Goal: Information Seeking & Learning: Learn about a topic

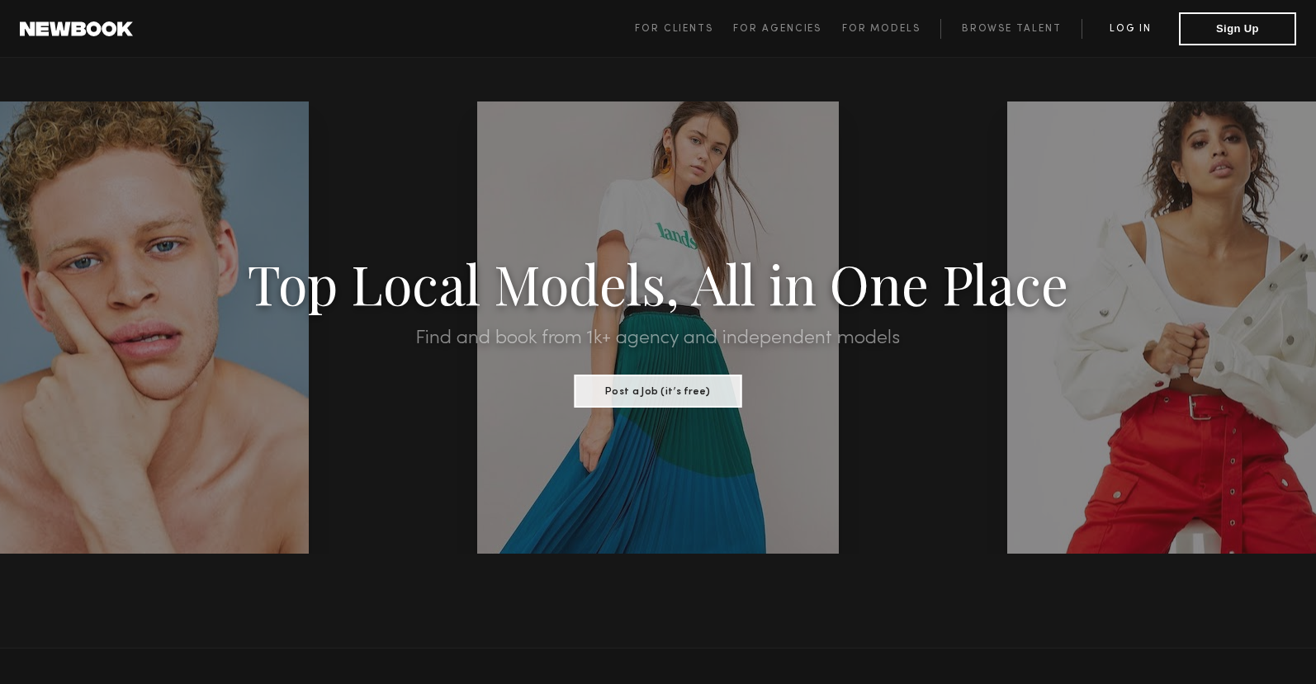
click at [1154, 26] on link "Log in" at bounding box center [1130, 29] width 97 height 20
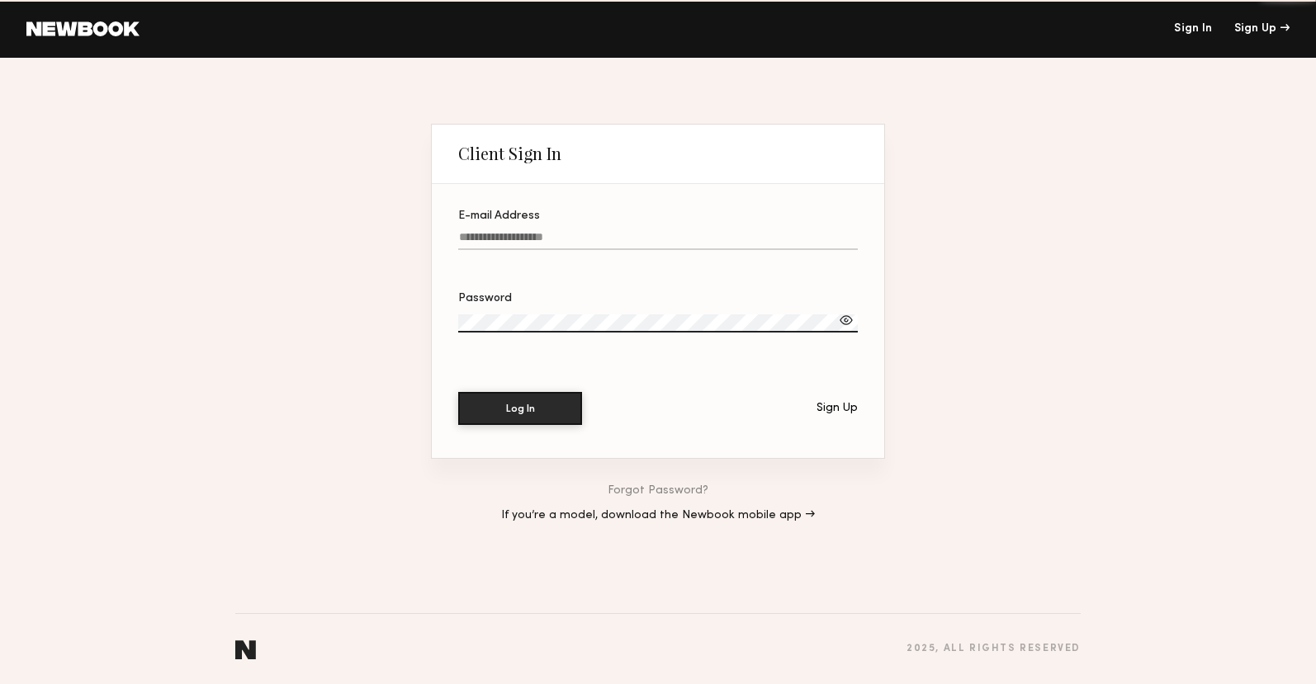
type input "**********"
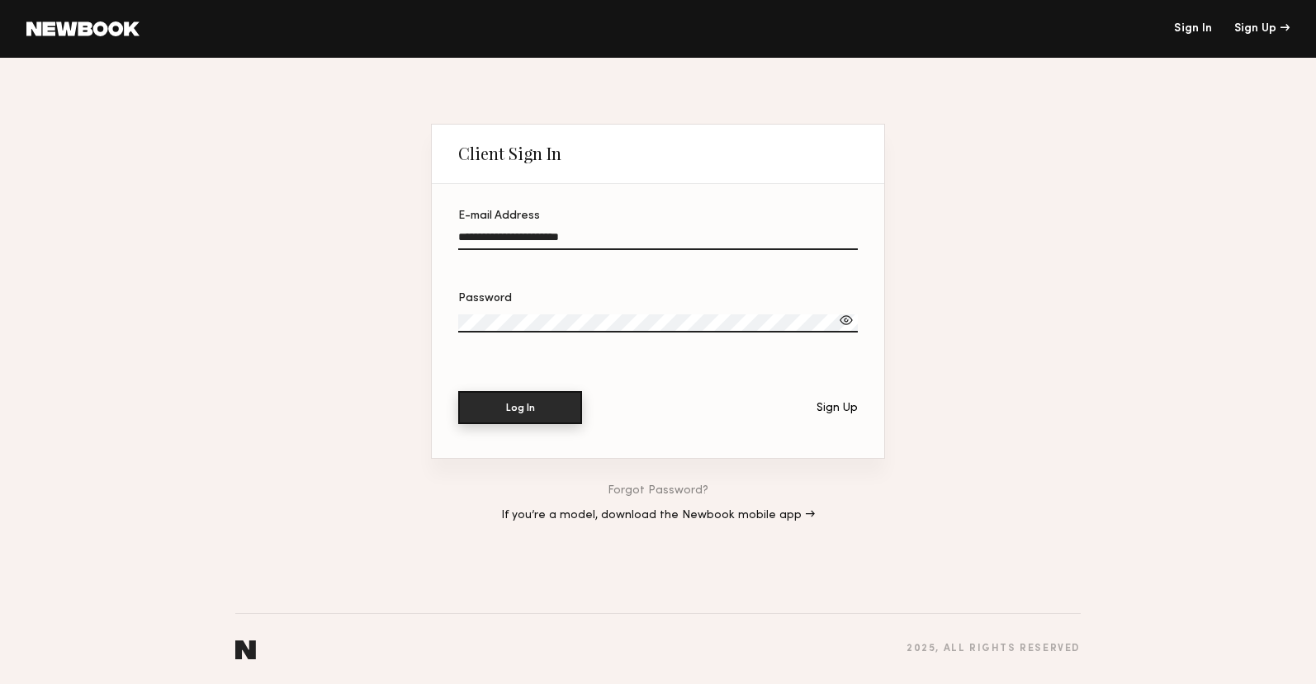
click at [512, 414] on button "Log In" at bounding box center [520, 407] width 124 height 33
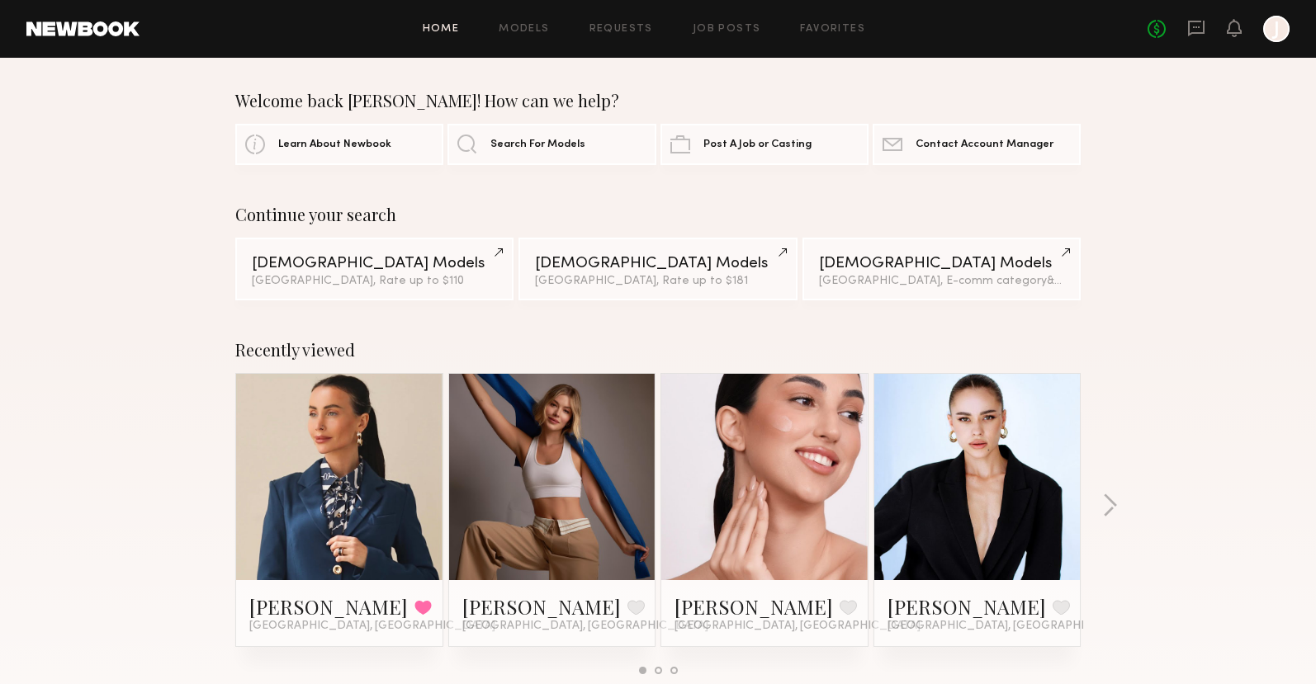
click at [331, 512] on link at bounding box center [339, 477] width 101 height 206
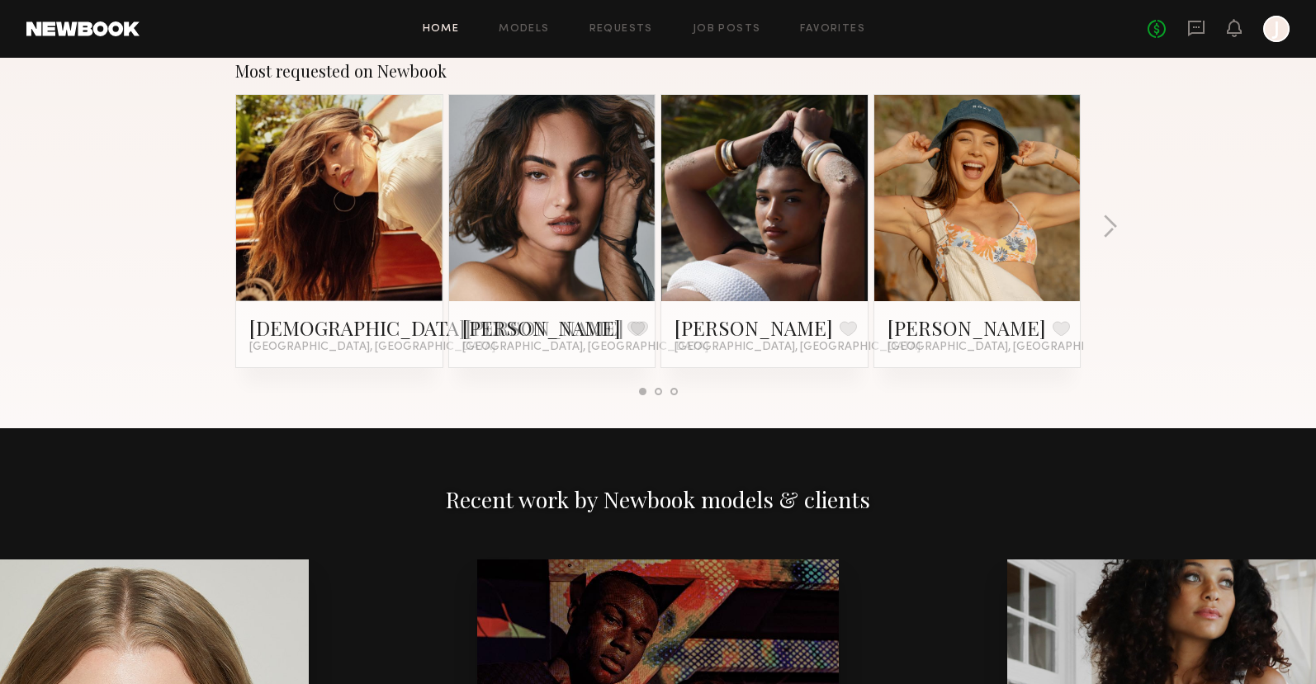
scroll to position [1513, 0]
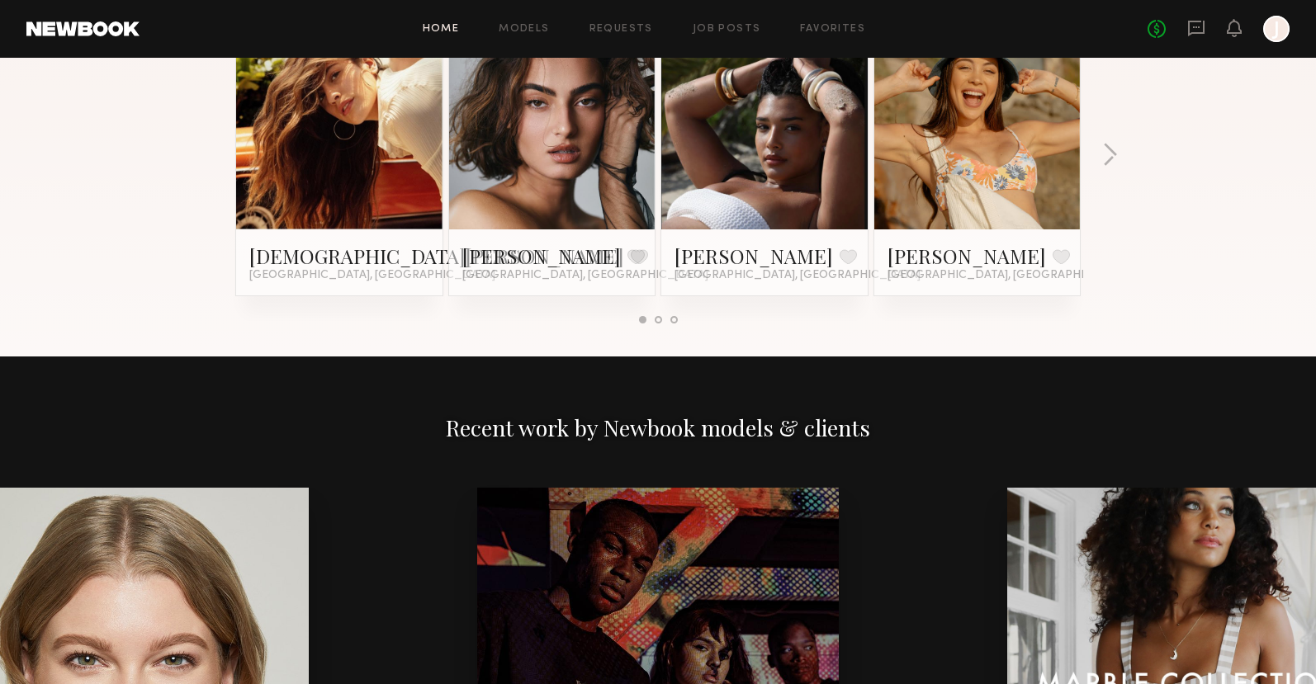
click at [988, 177] on link at bounding box center [977, 126] width 101 height 206
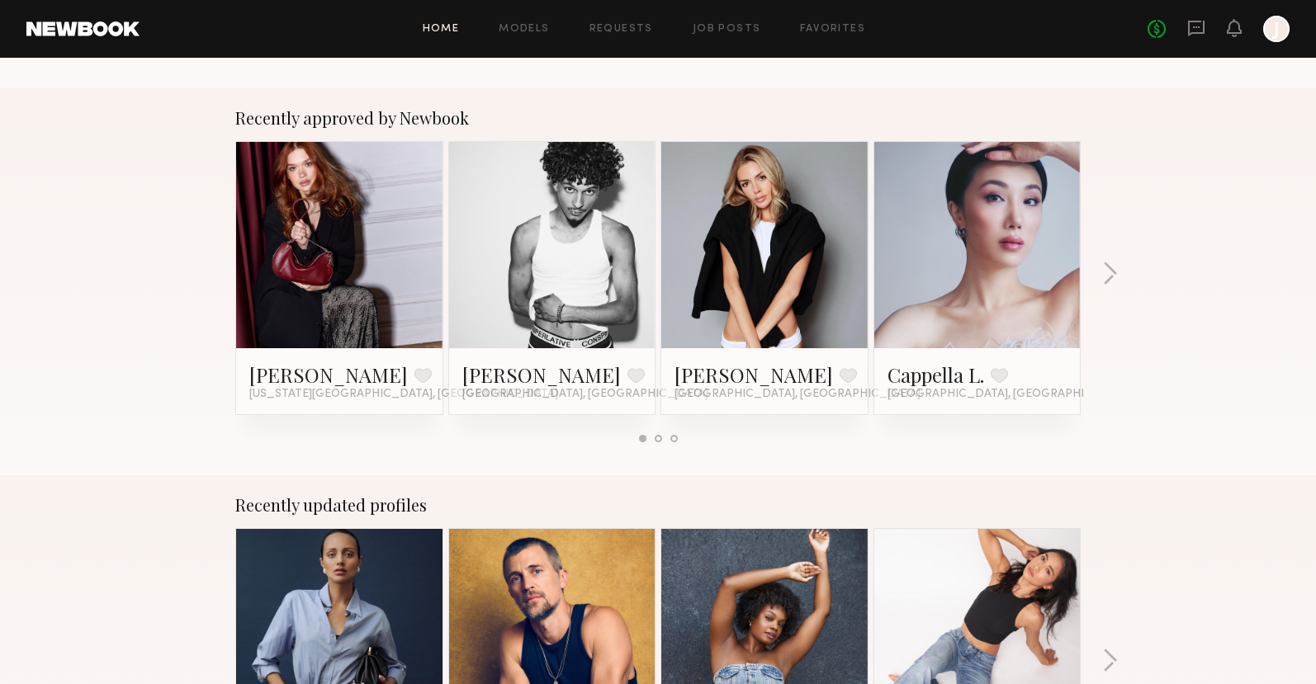
scroll to position [0, 0]
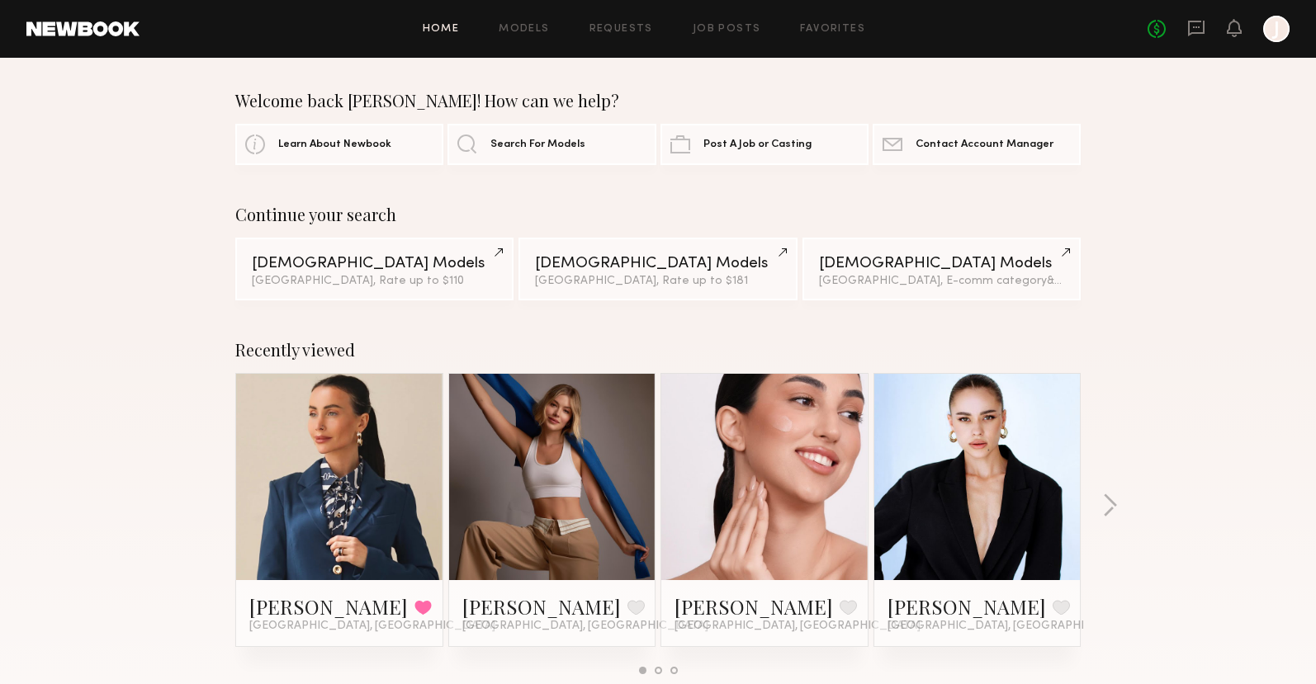
click at [376, 471] on link at bounding box center [339, 477] width 101 height 206
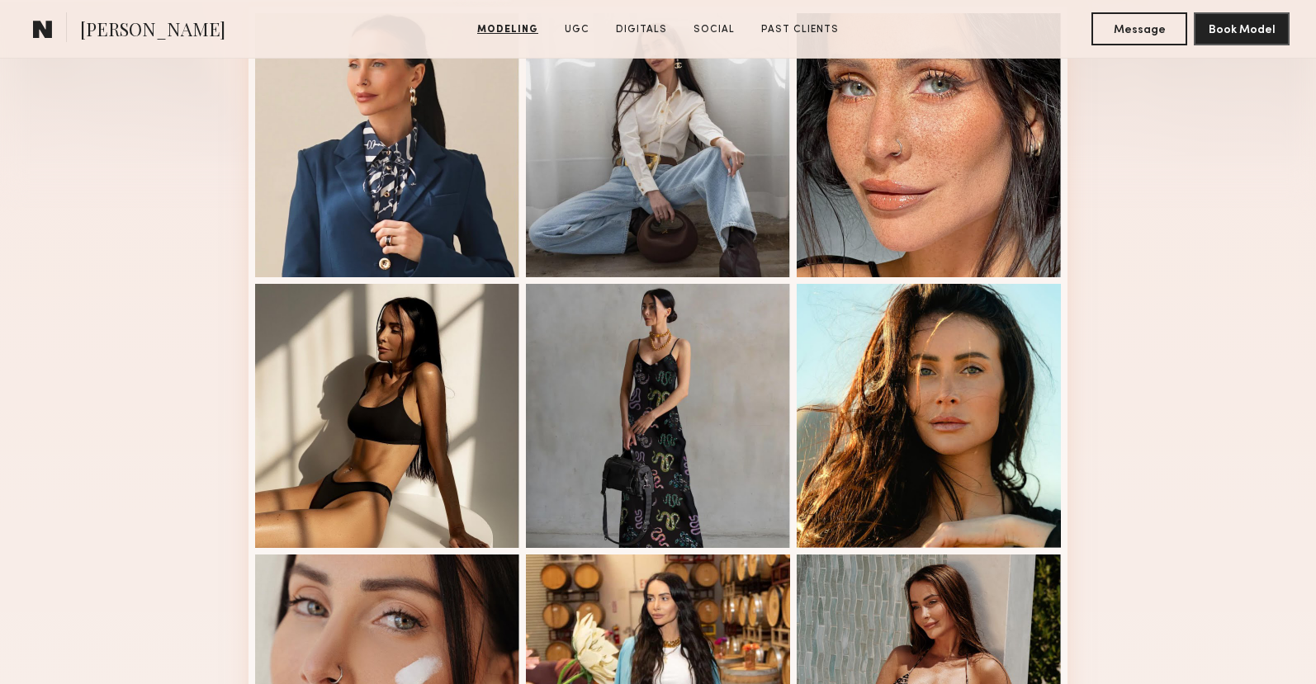
scroll to position [618, 0]
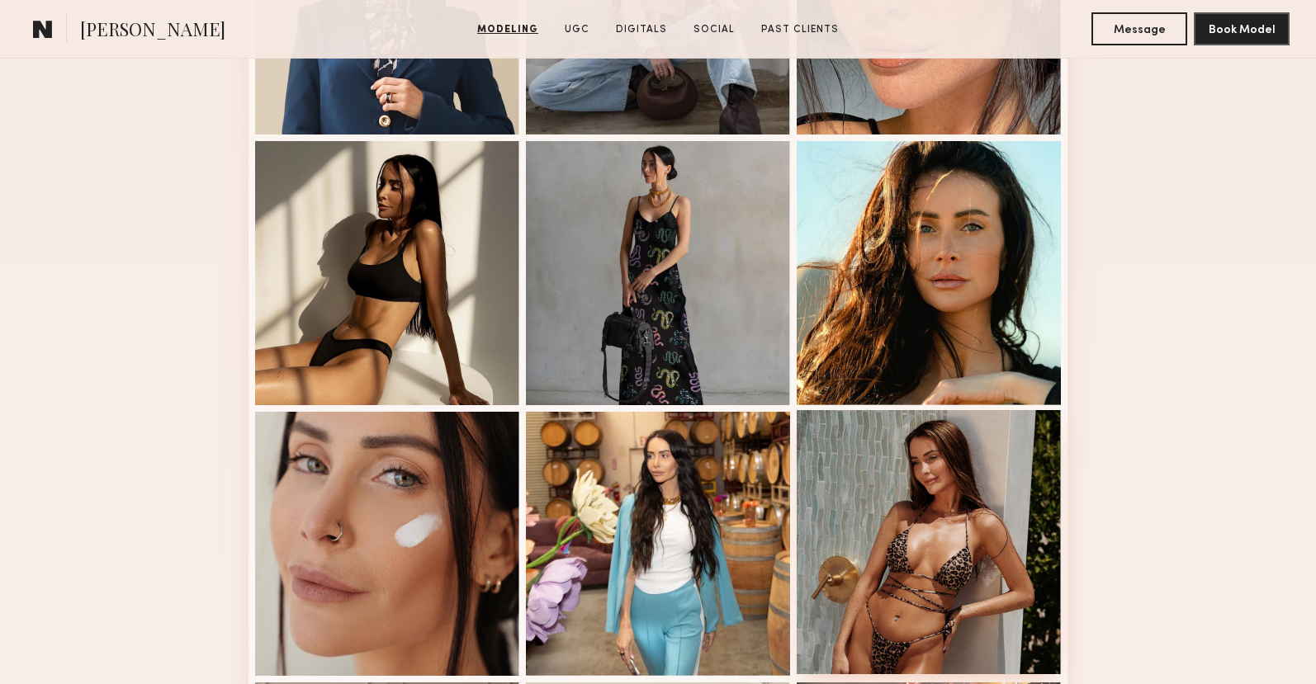
click at [873, 485] on div at bounding box center [929, 542] width 264 height 264
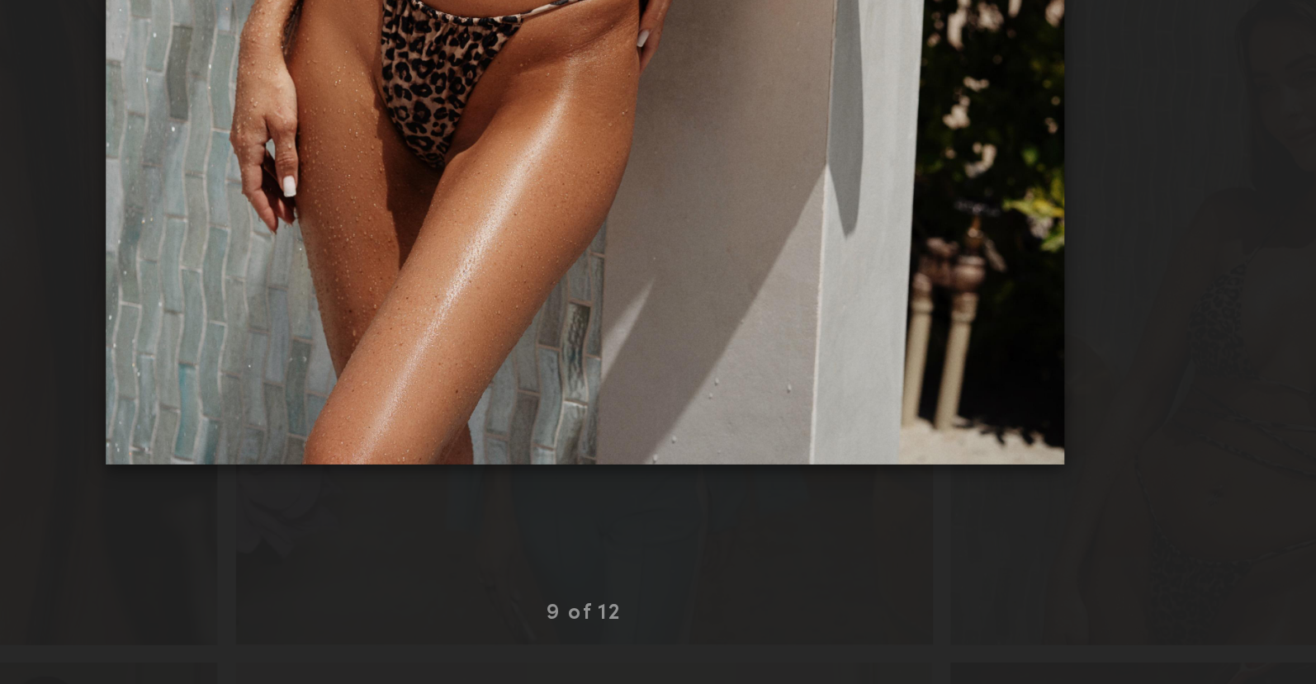
scroll to position [623, 0]
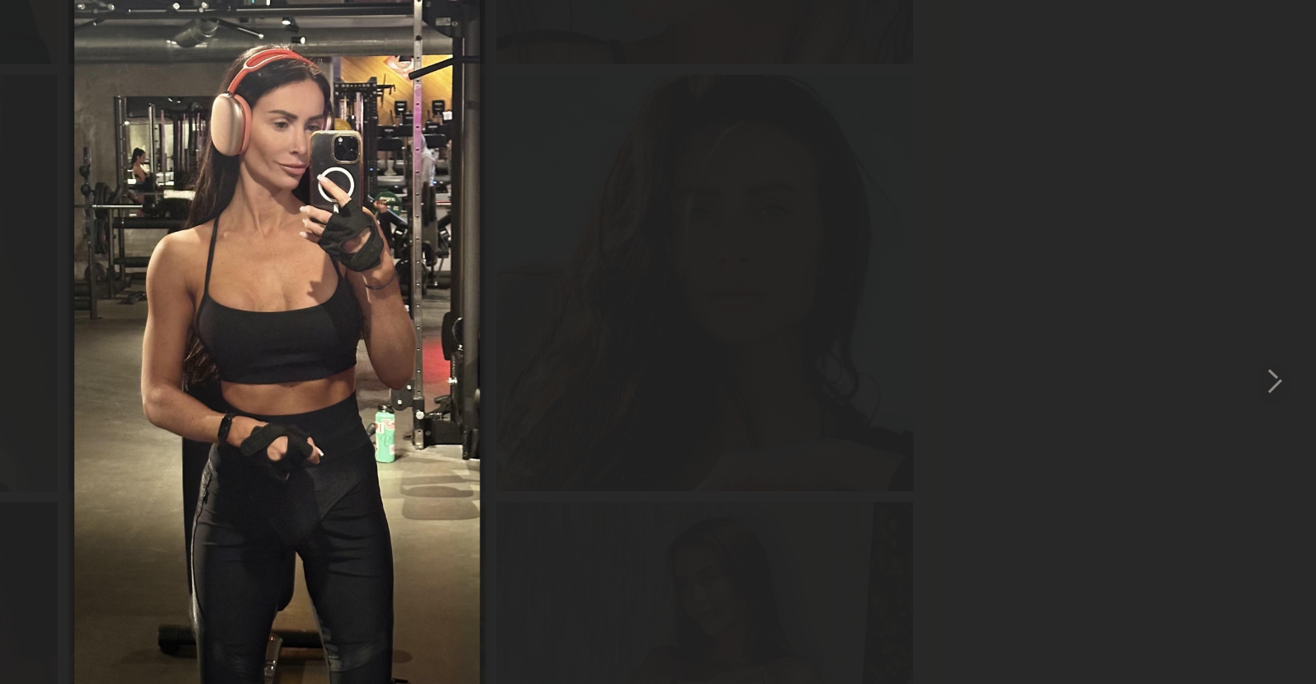
click at [1089, 296] on div at bounding box center [658, 328] width 1316 height 605
click at [1037, 303] on div at bounding box center [658, 328] width 1316 height 605
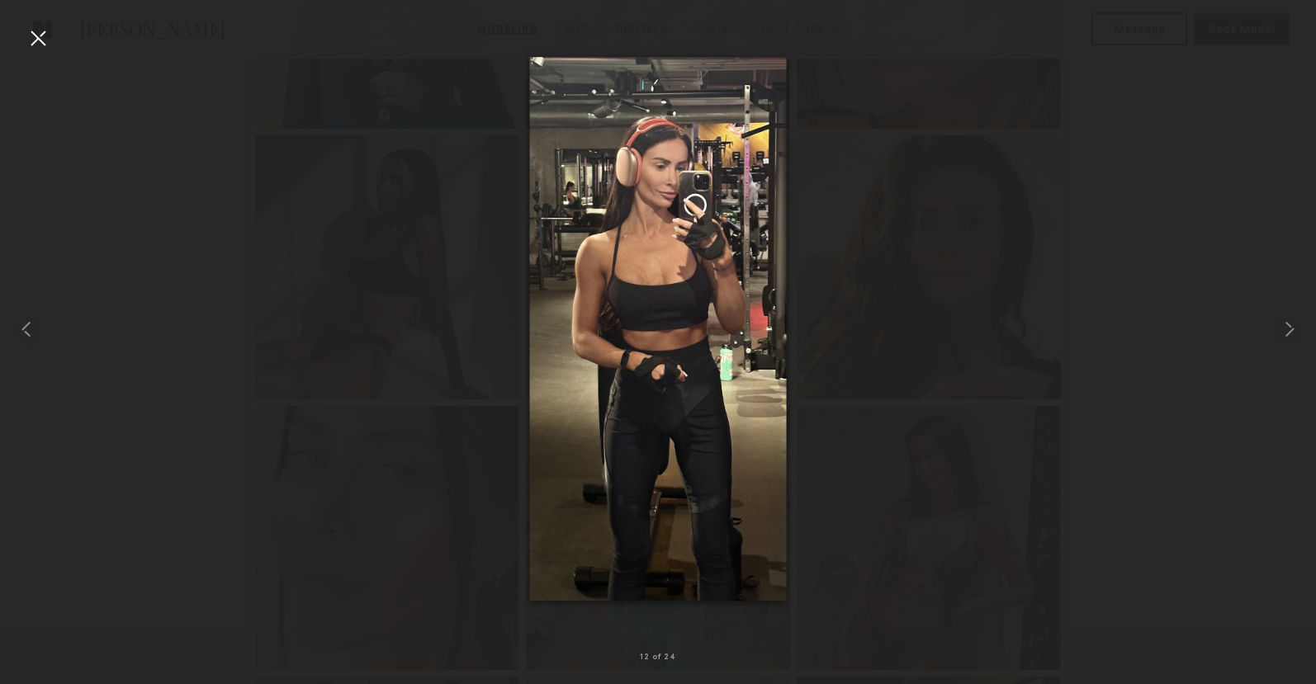
click at [31, 45] on div at bounding box center [38, 38] width 26 height 26
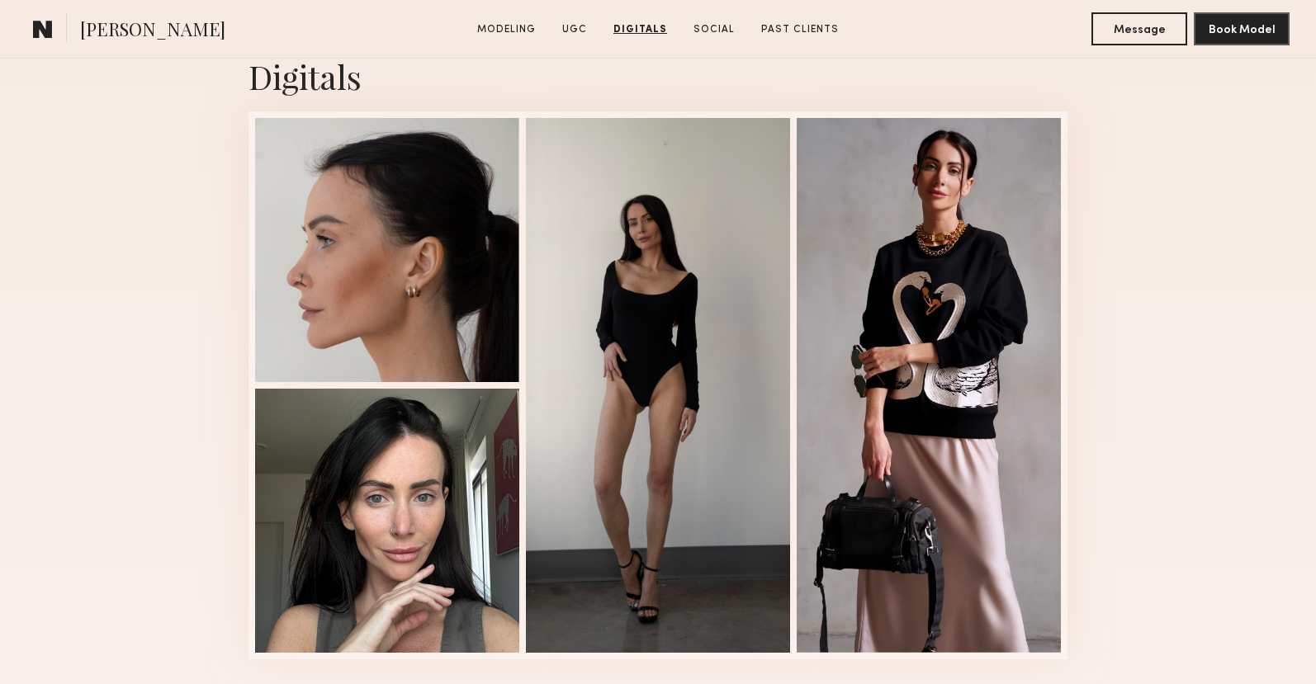
scroll to position [3437, 0]
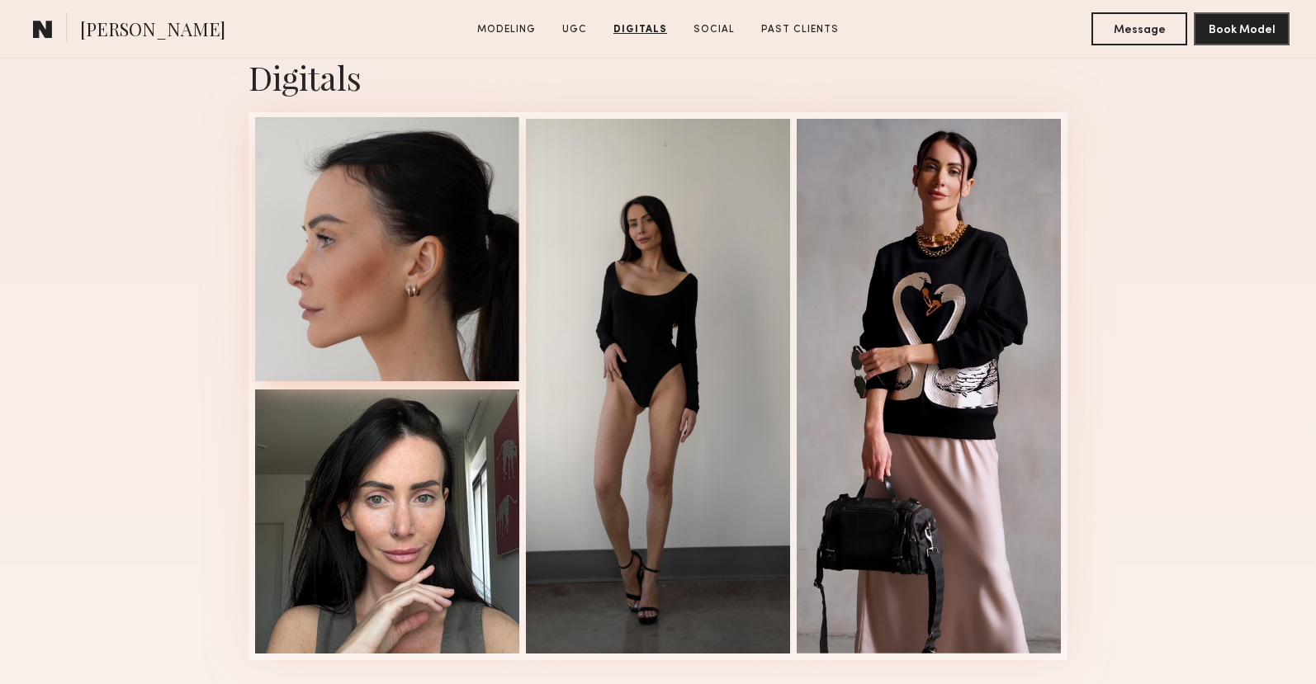
click at [386, 264] on div at bounding box center [387, 249] width 264 height 264
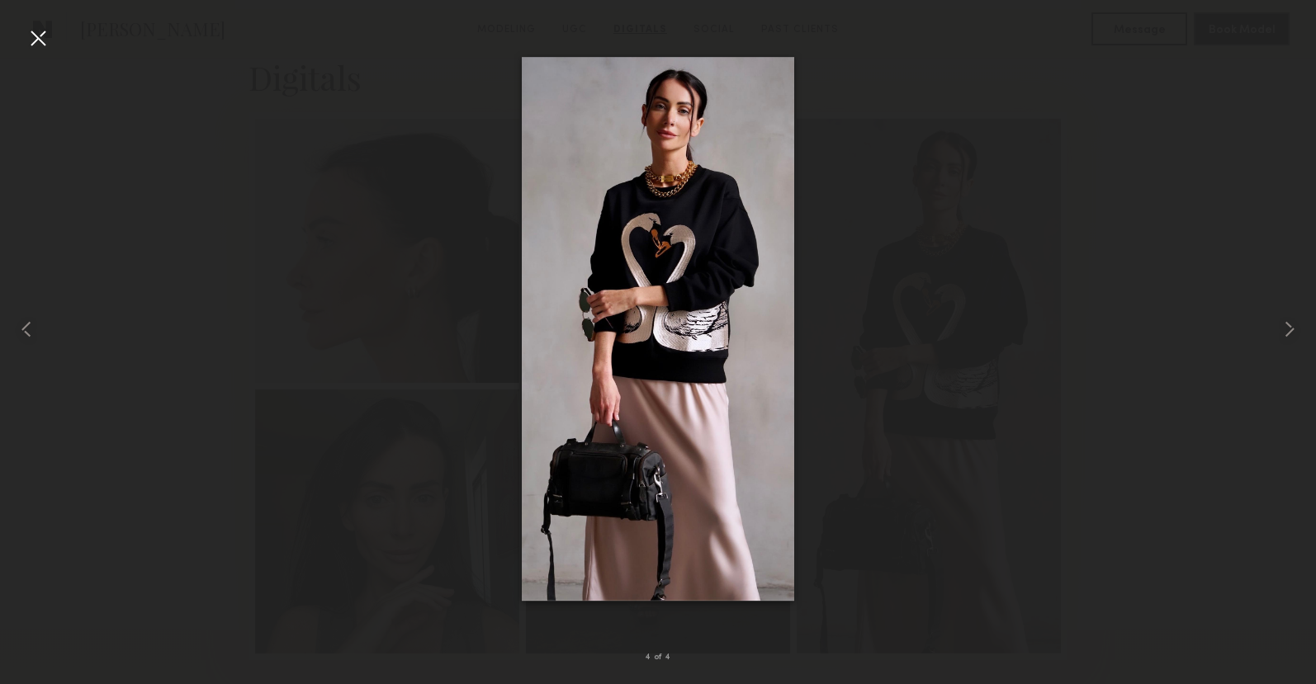
click at [1100, 147] on div at bounding box center [658, 328] width 1316 height 605
click at [1081, 179] on div at bounding box center [658, 328] width 1316 height 605
click at [40, 36] on div at bounding box center [38, 38] width 26 height 26
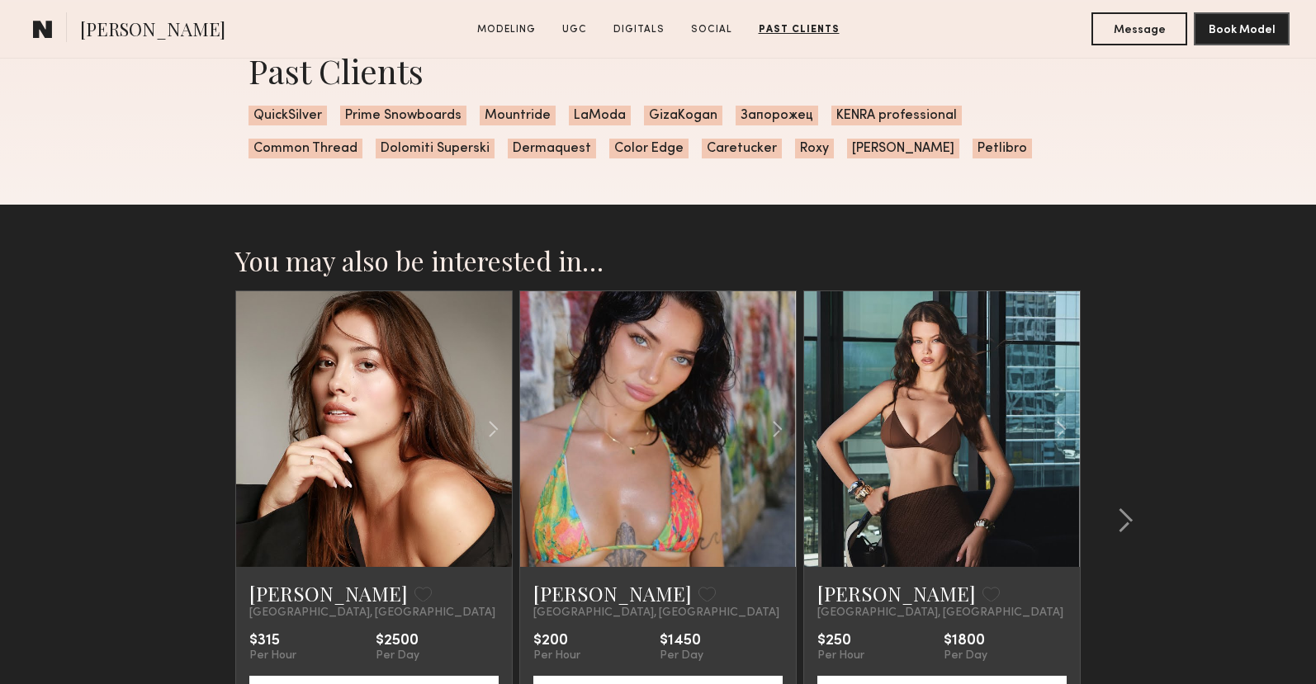
scroll to position [4306, 0]
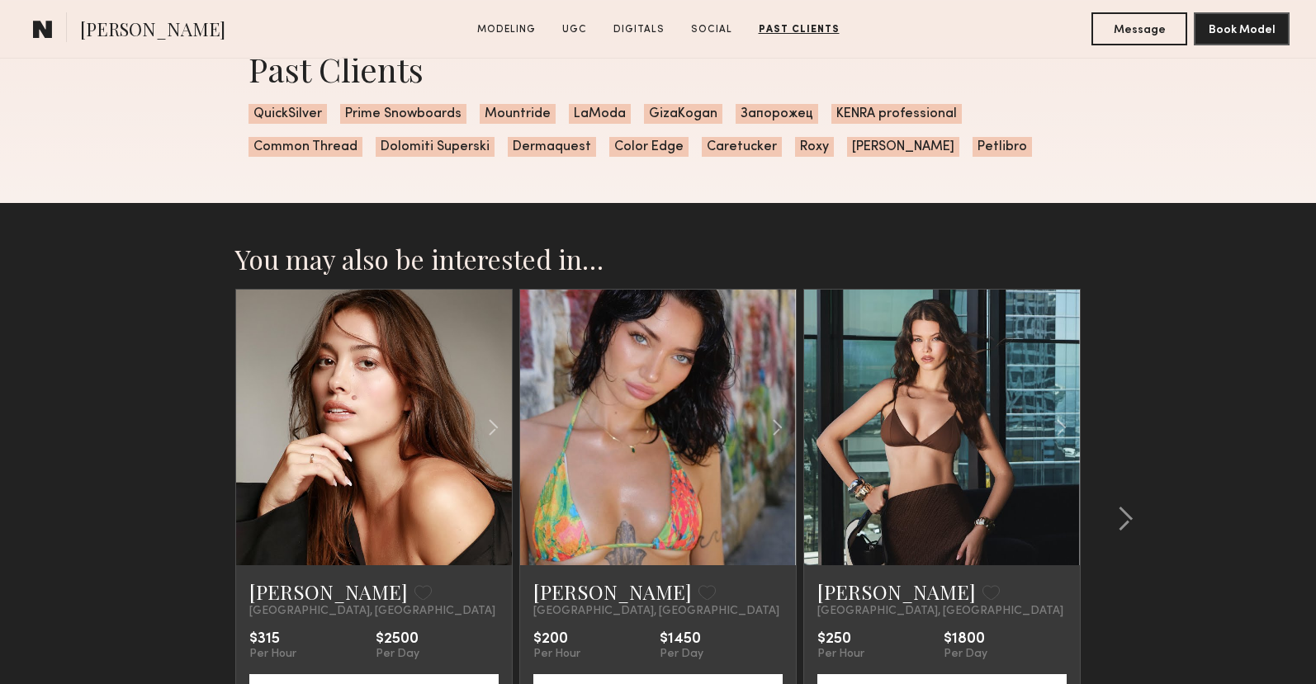
click at [568, 446] on div at bounding box center [658, 428] width 276 height 276
click at [712, 442] on div at bounding box center [750, 428] width 91 height 276
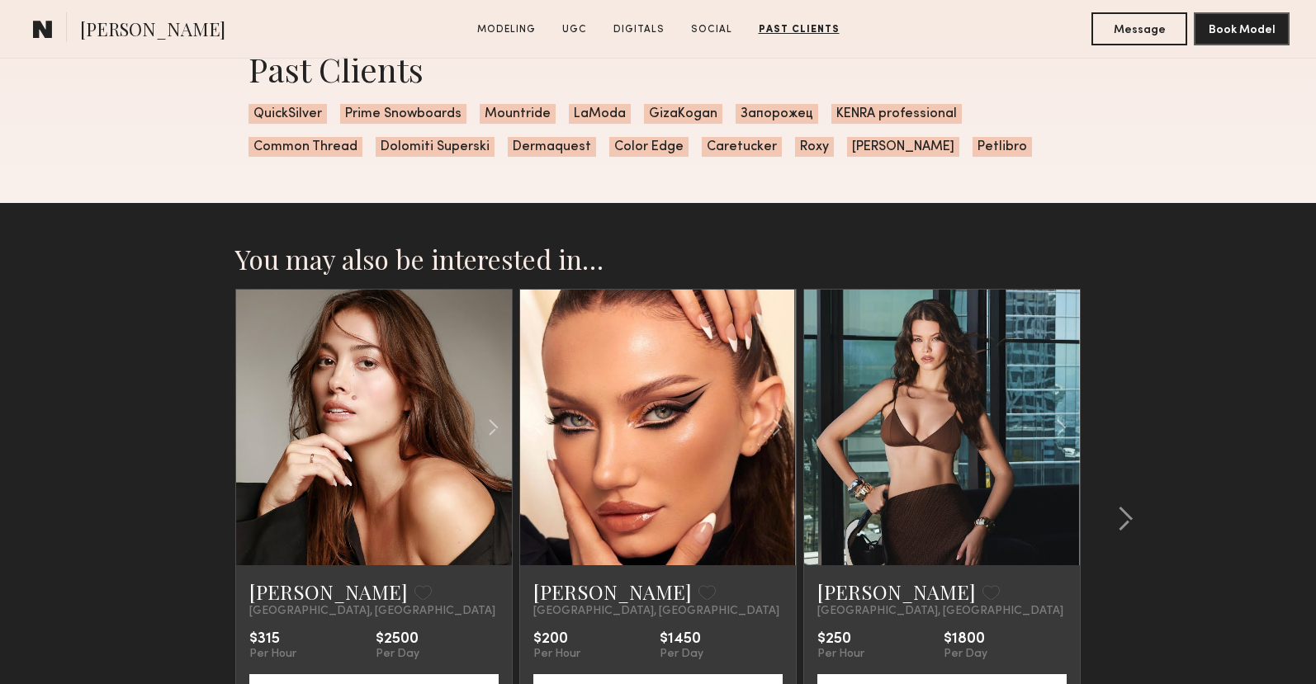
click at [692, 440] on link at bounding box center [658, 428] width 94 height 276
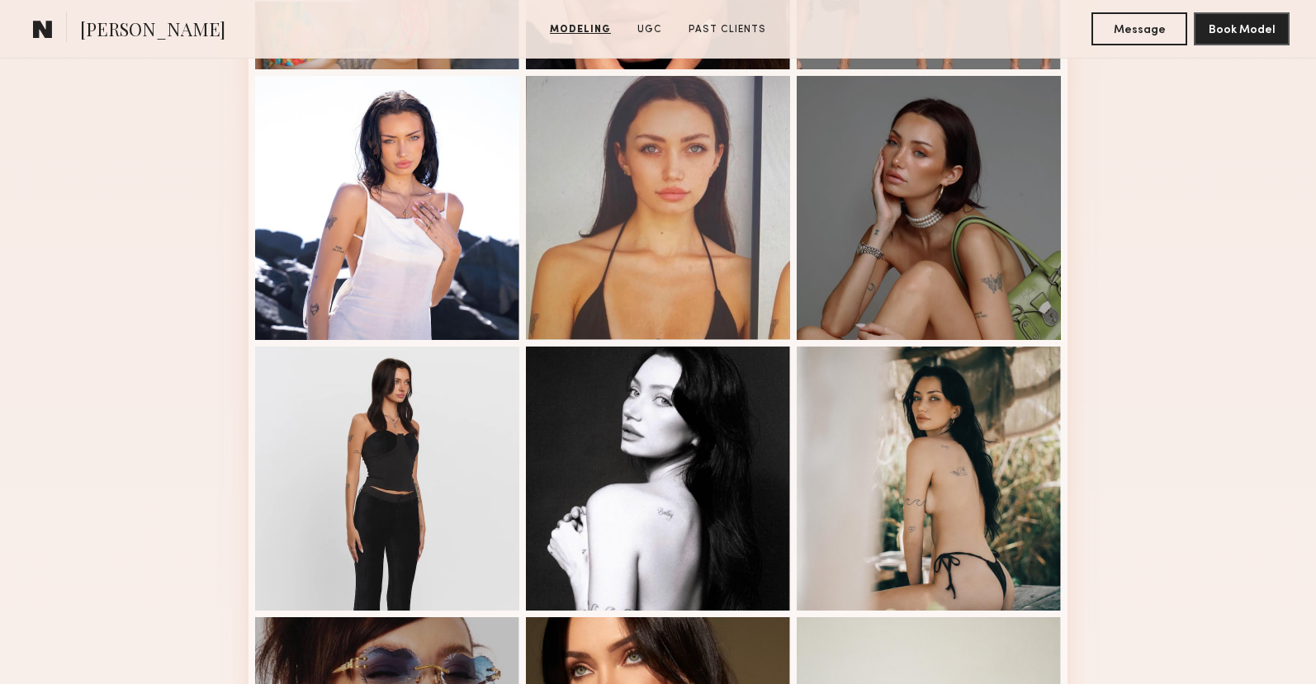
scroll to position [804, 0]
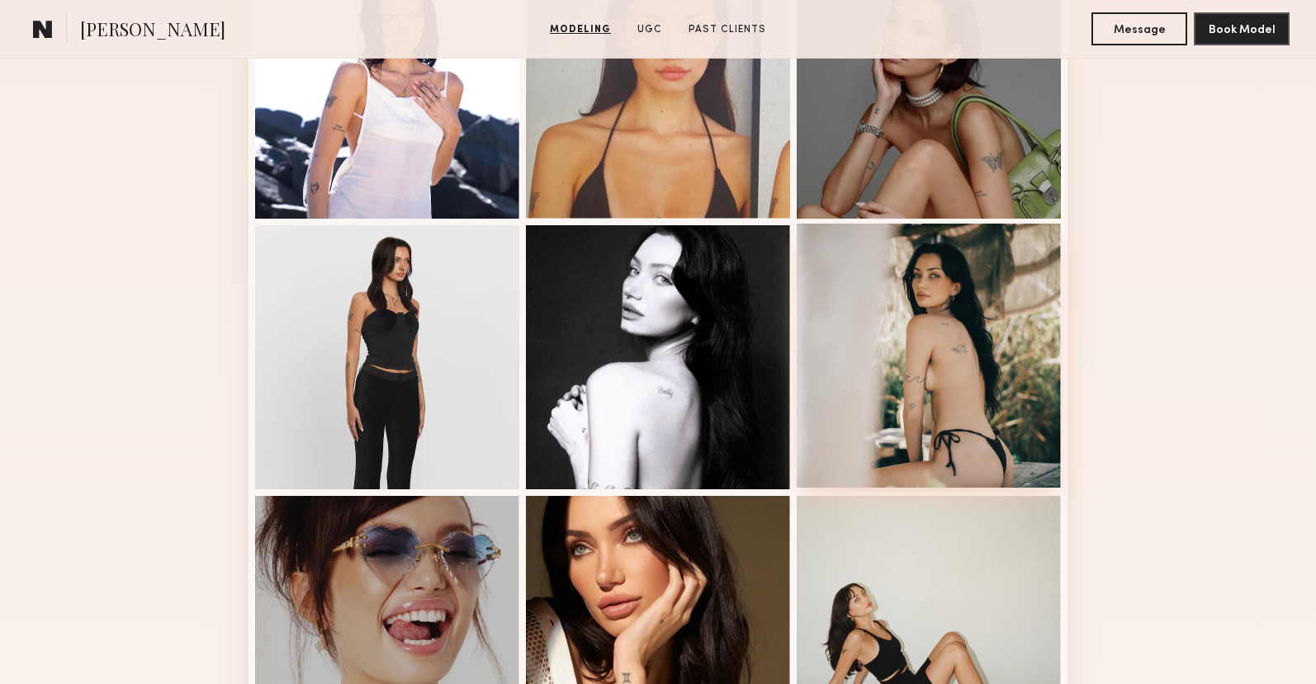
click at [929, 405] on div at bounding box center [929, 356] width 264 height 264
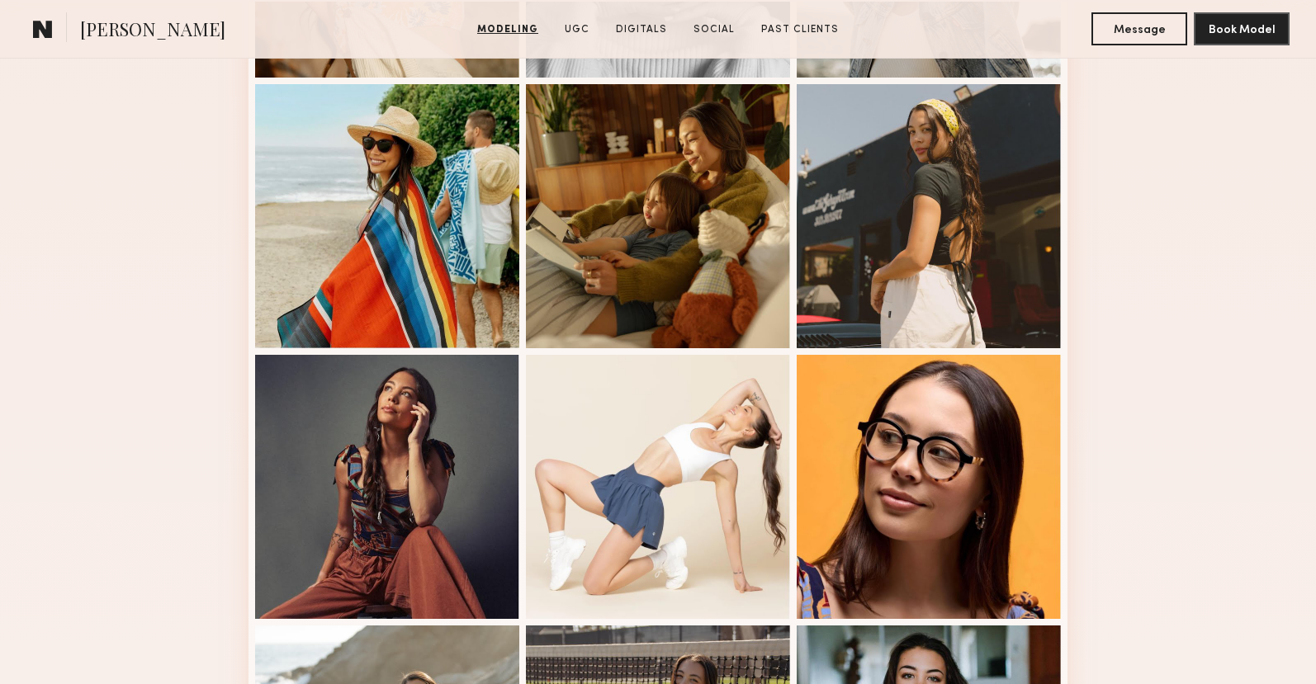
scroll to position [723, 0]
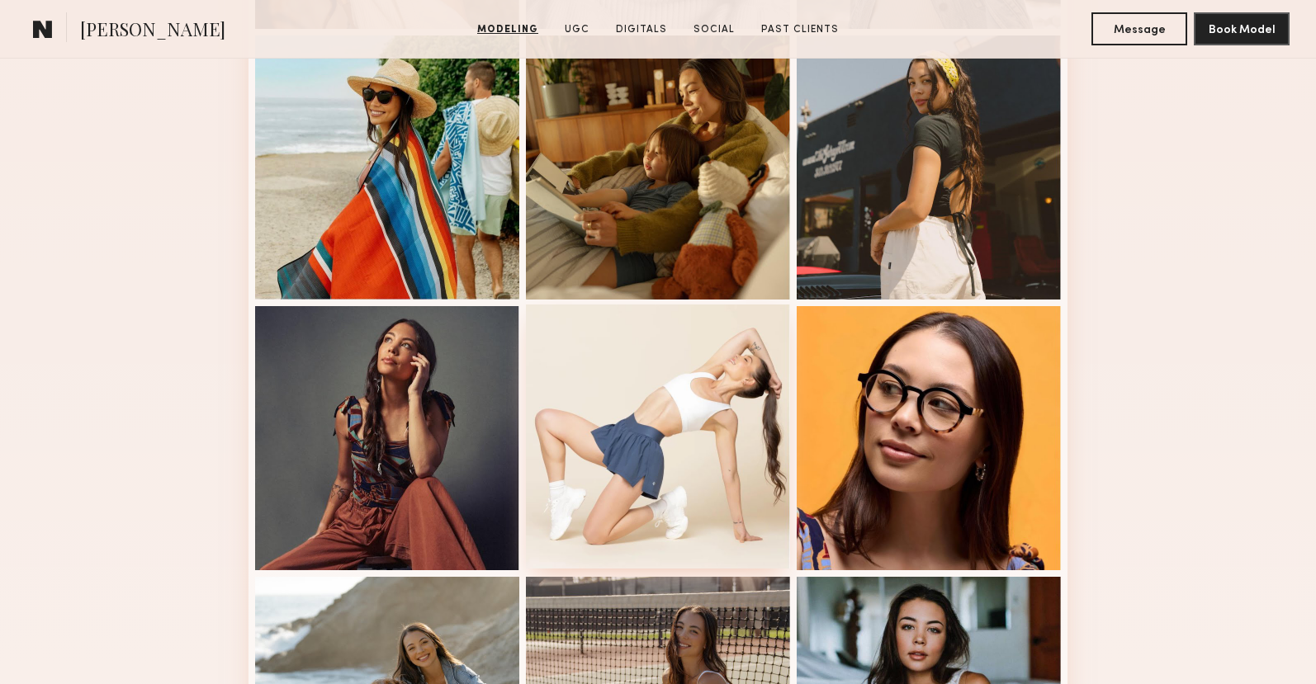
click at [656, 452] on div at bounding box center [658, 437] width 264 height 264
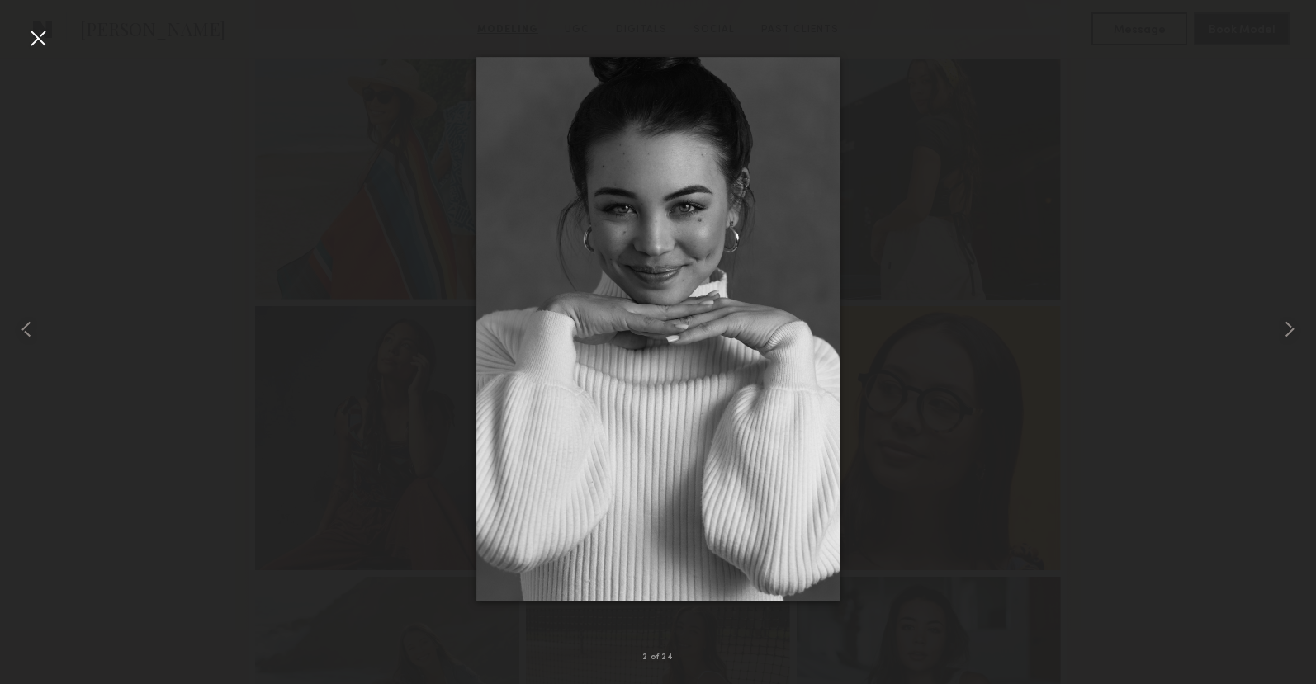
click at [1195, 78] on div at bounding box center [658, 328] width 1316 height 605
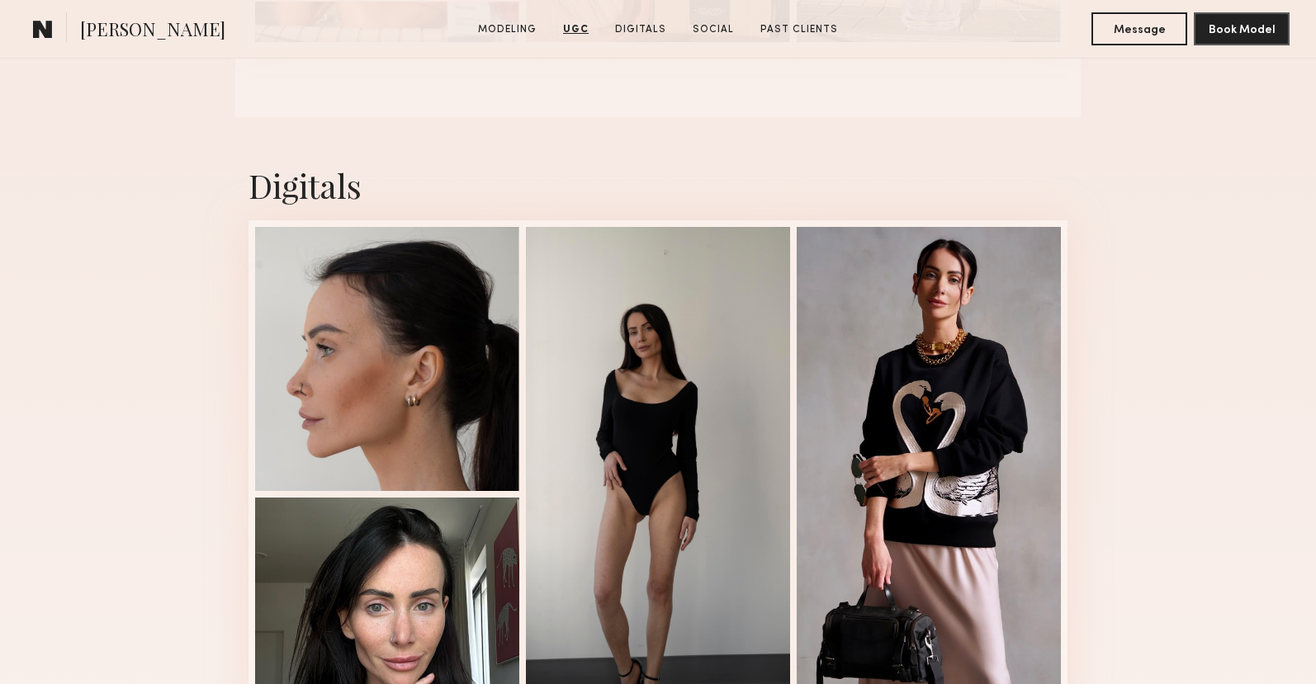
scroll to position [2315, 0]
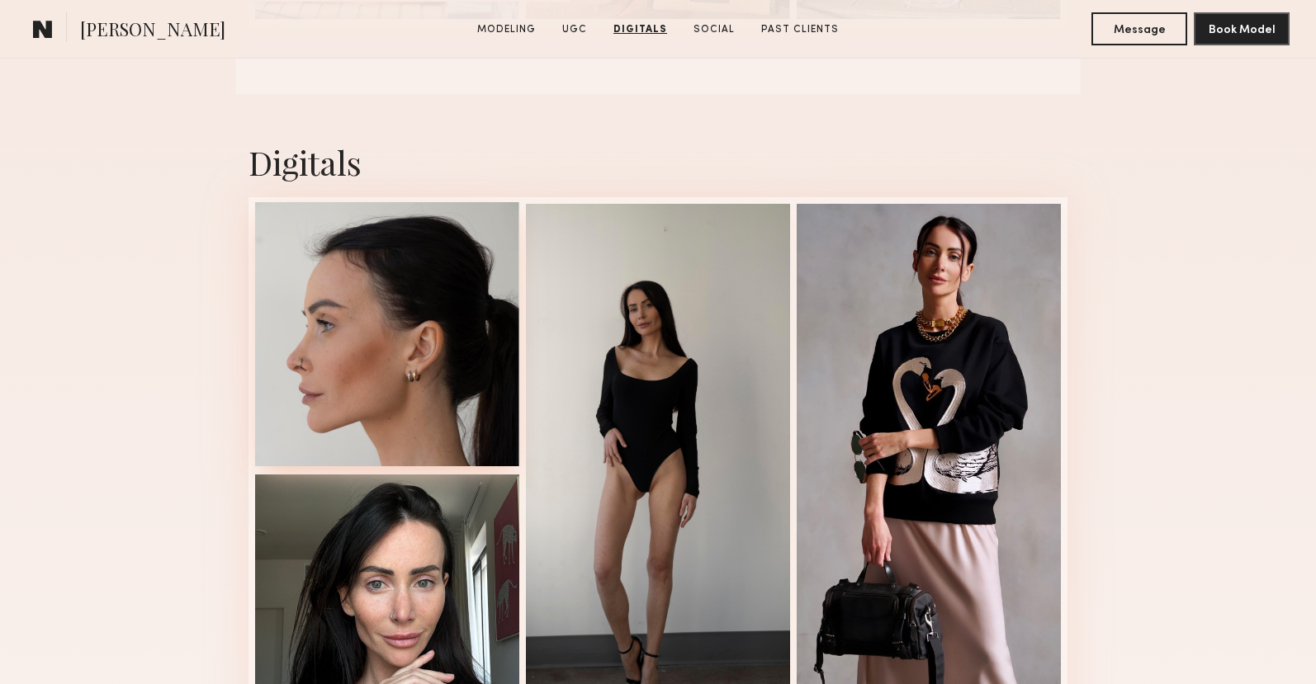
click at [392, 402] on div at bounding box center [387, 334] width 264 height 264
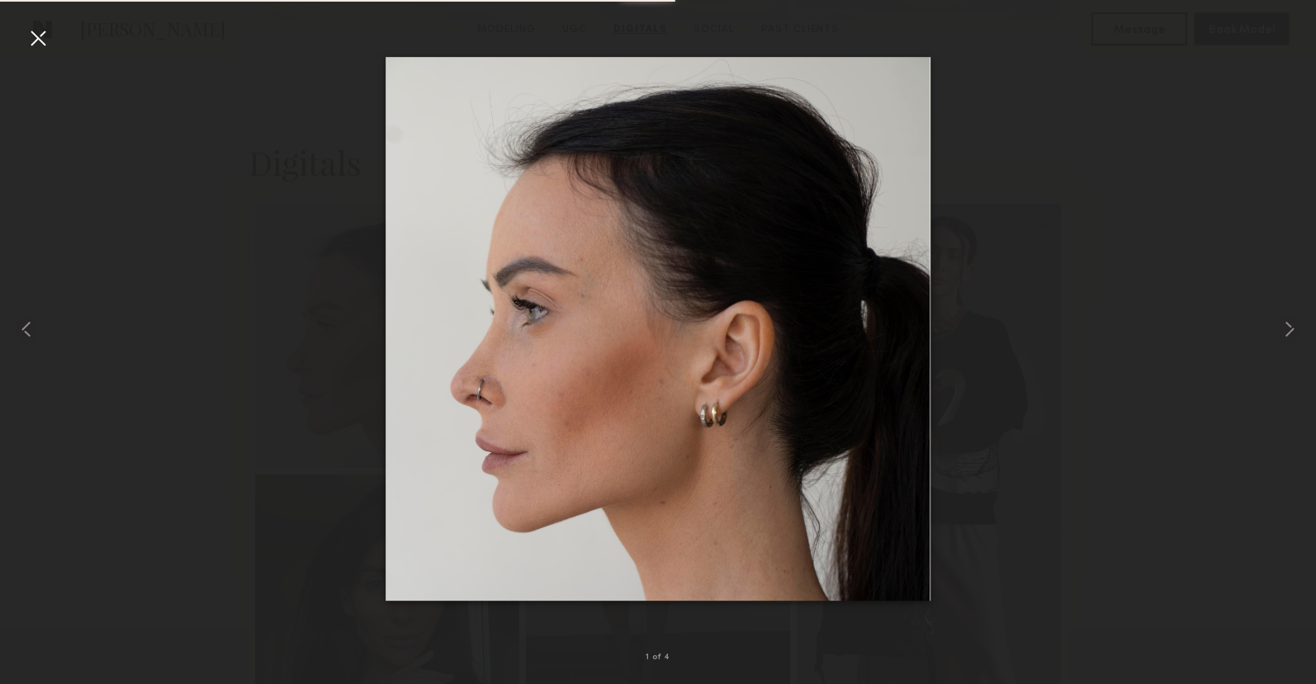
click at [36, 39] on div at bounding box center [38, 38] width 26 height 26
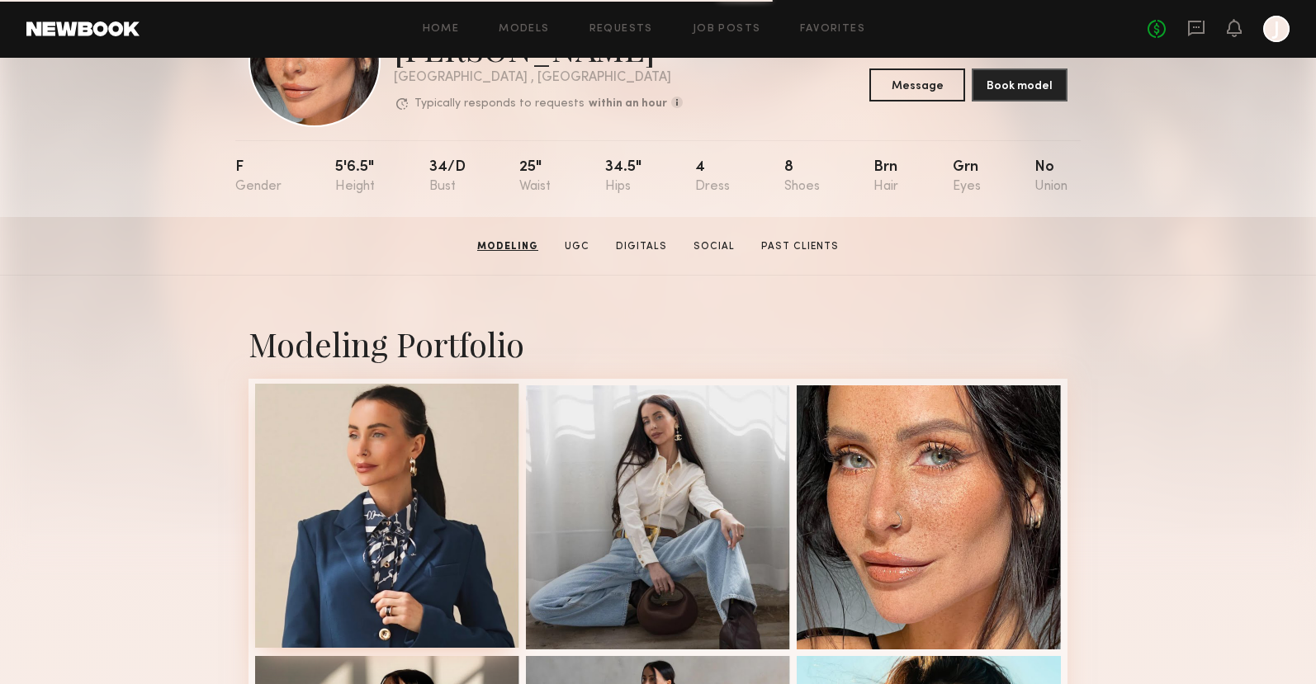
scroll to position [0, 0]
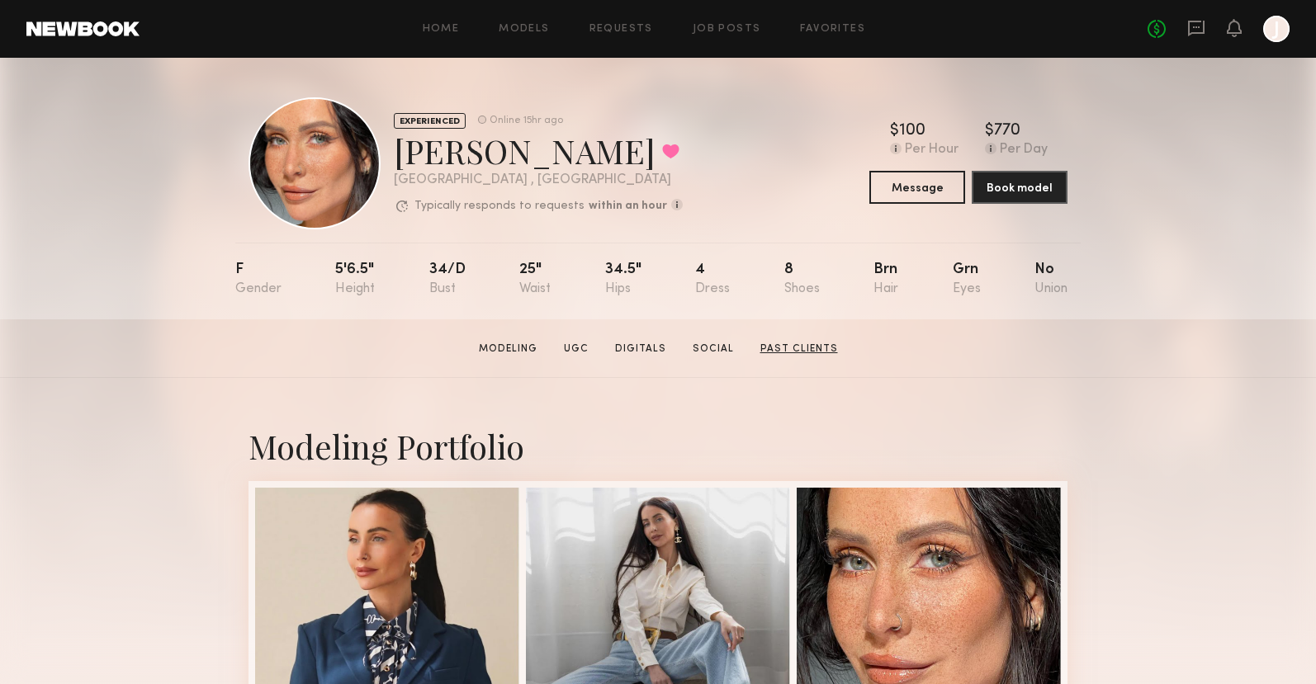
click at [796, 353] on link "Past Clients" at bounding box center [799, 349] width 91 height 15
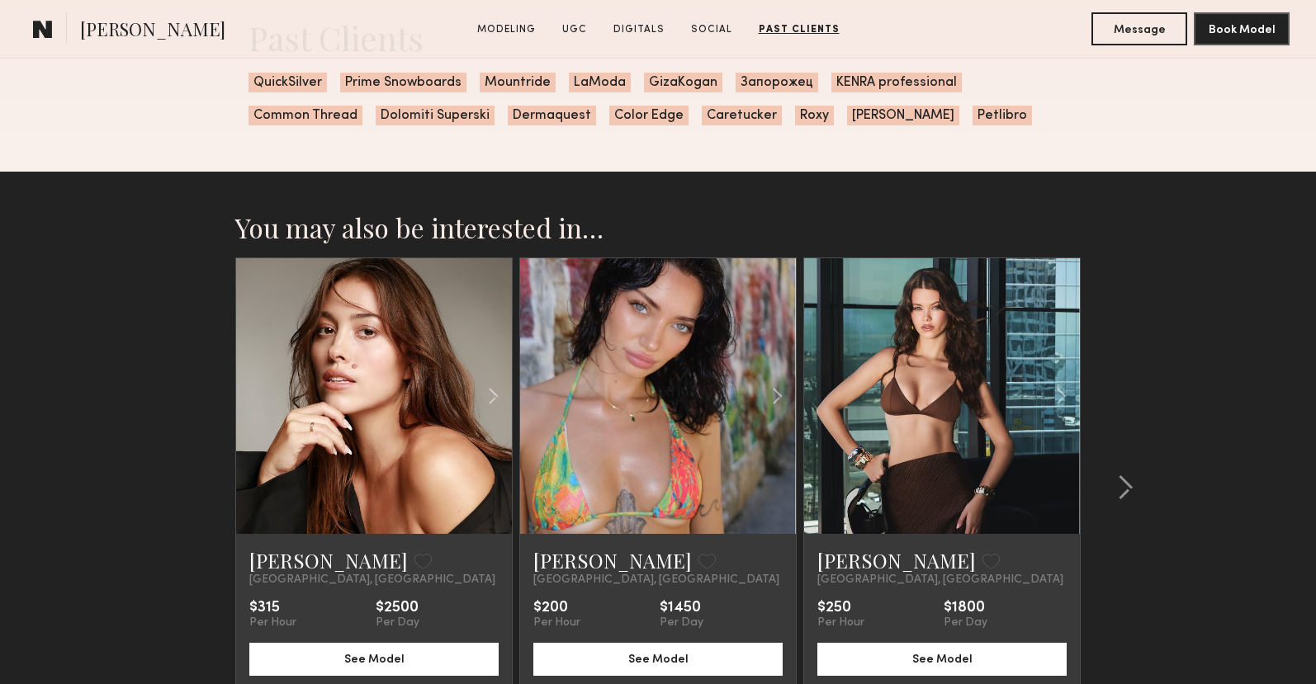
scroll to position [3456, 0]
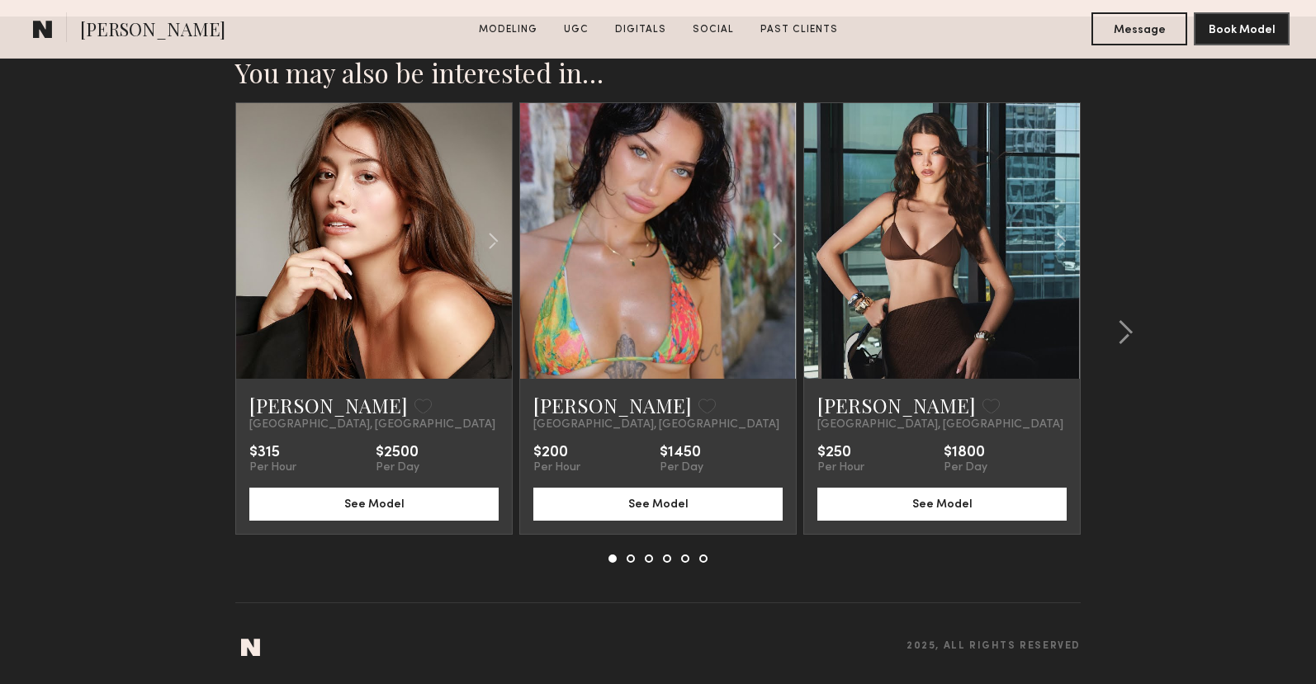
click at [630, 556] on button at bounding box center [631, 559] width 8 height 8
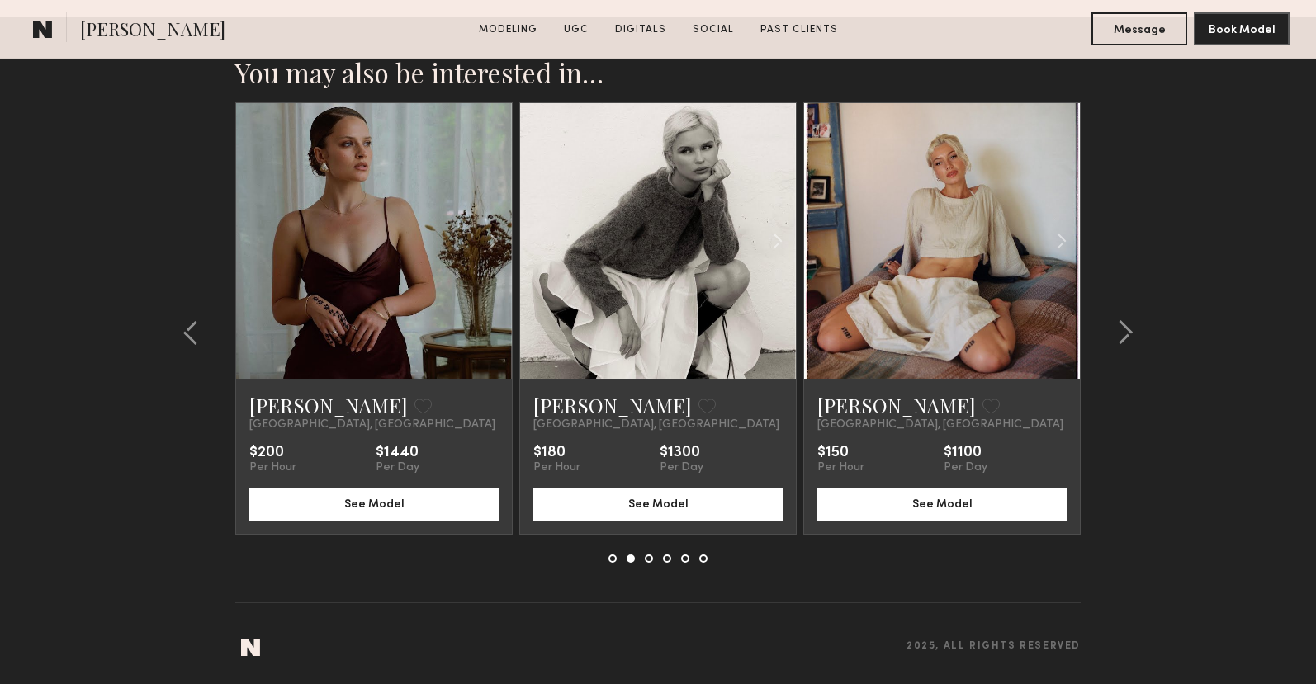
click at [647, 562] on button at bounding box center [649, 559] width 8 height 8
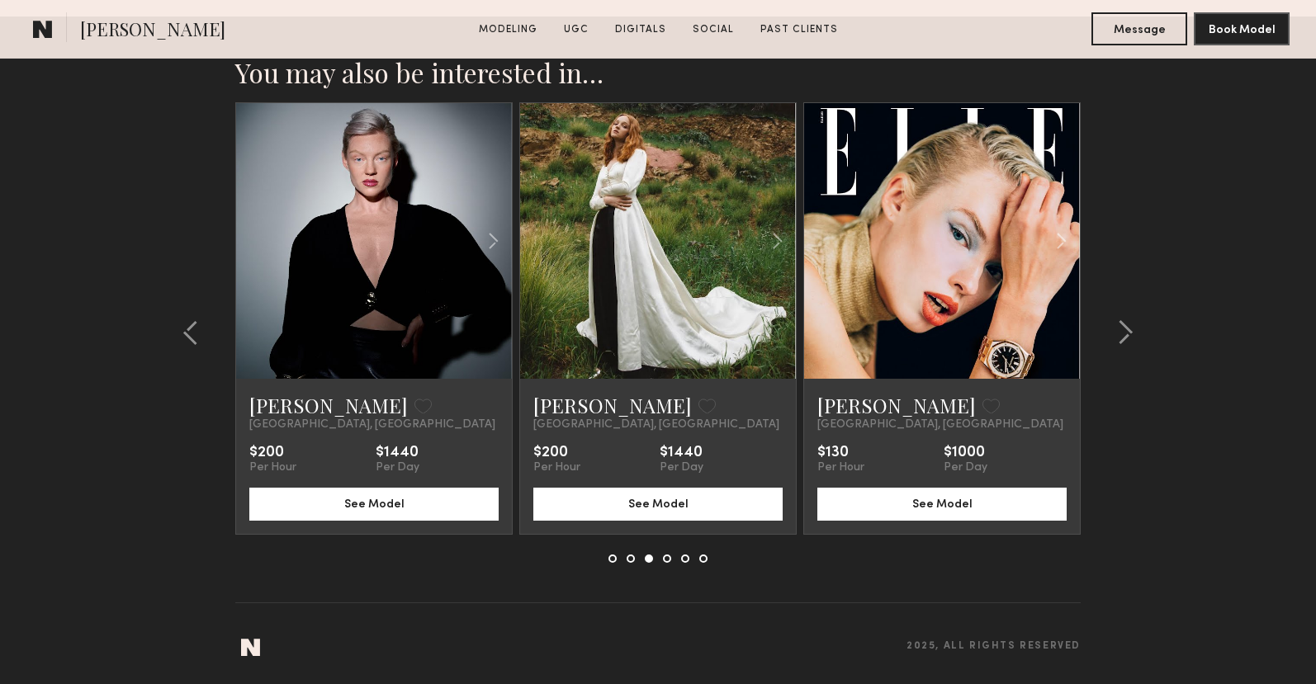
click at [666, 561] on button at bounding box center [667, 559] width 8 height 8
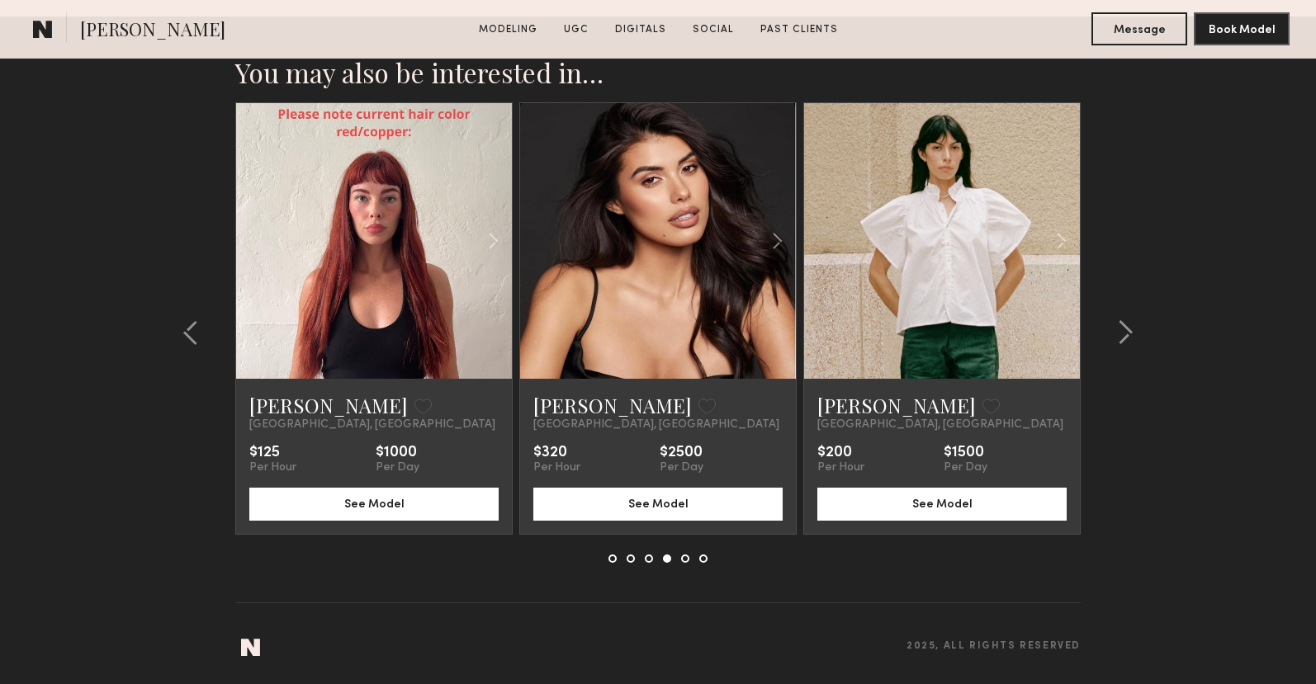
click at [687, 561] on button at bounding box center [685, 559] width 8 height 8
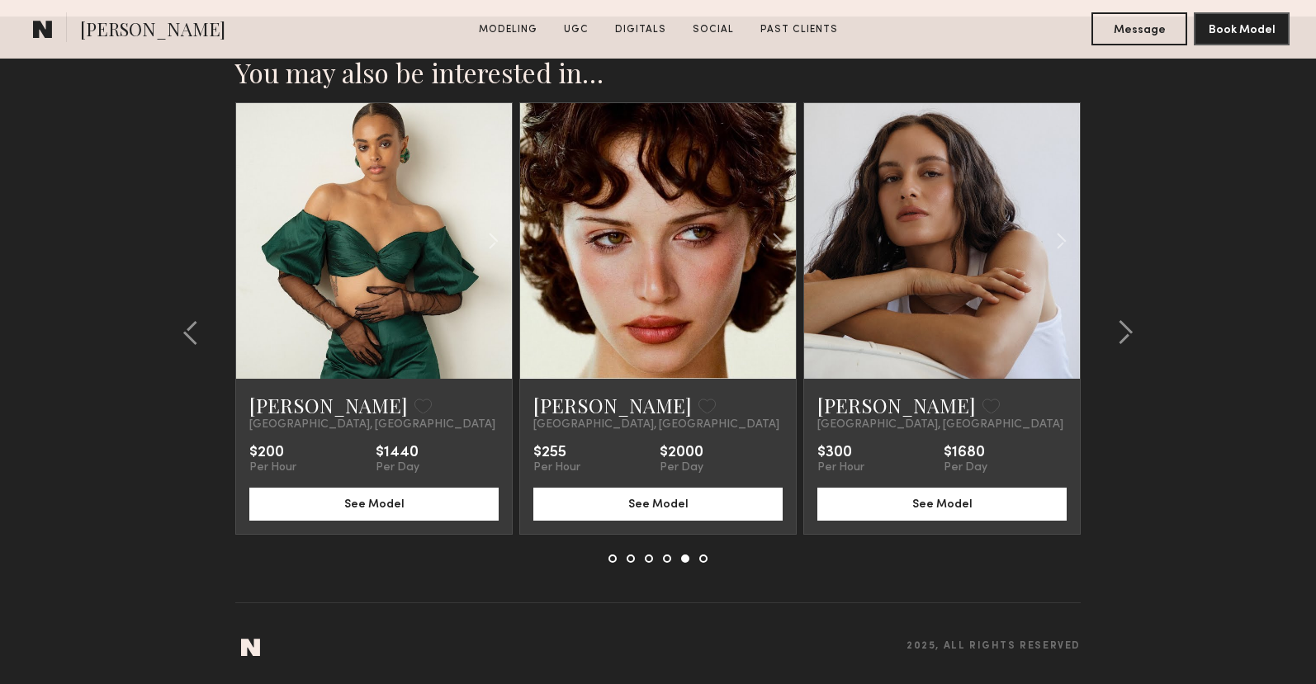
click at [705, 558] on button at bounding box center [703, 559] width 8 height 8
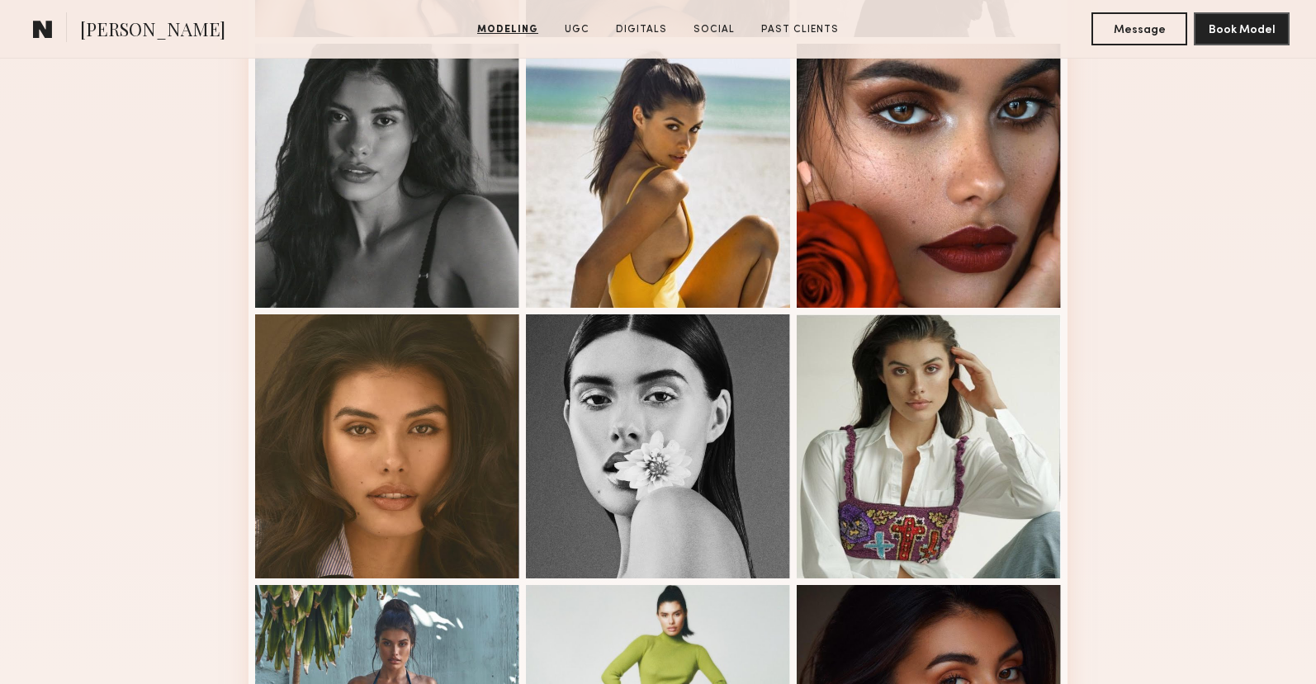
scroll to position [740, 0]
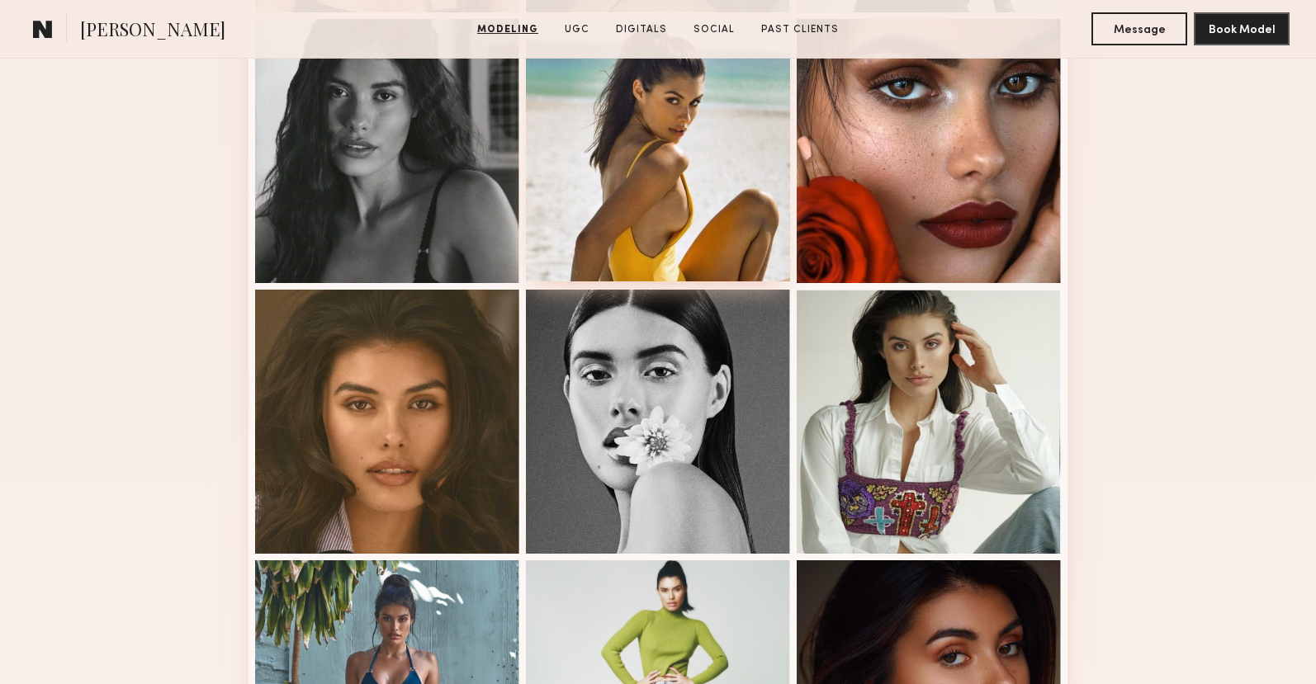
click at [708, 186] on div at bounding box center [658, 149] width 264 height 264
